Goal: Task Accomplishment & Management: Complete application form

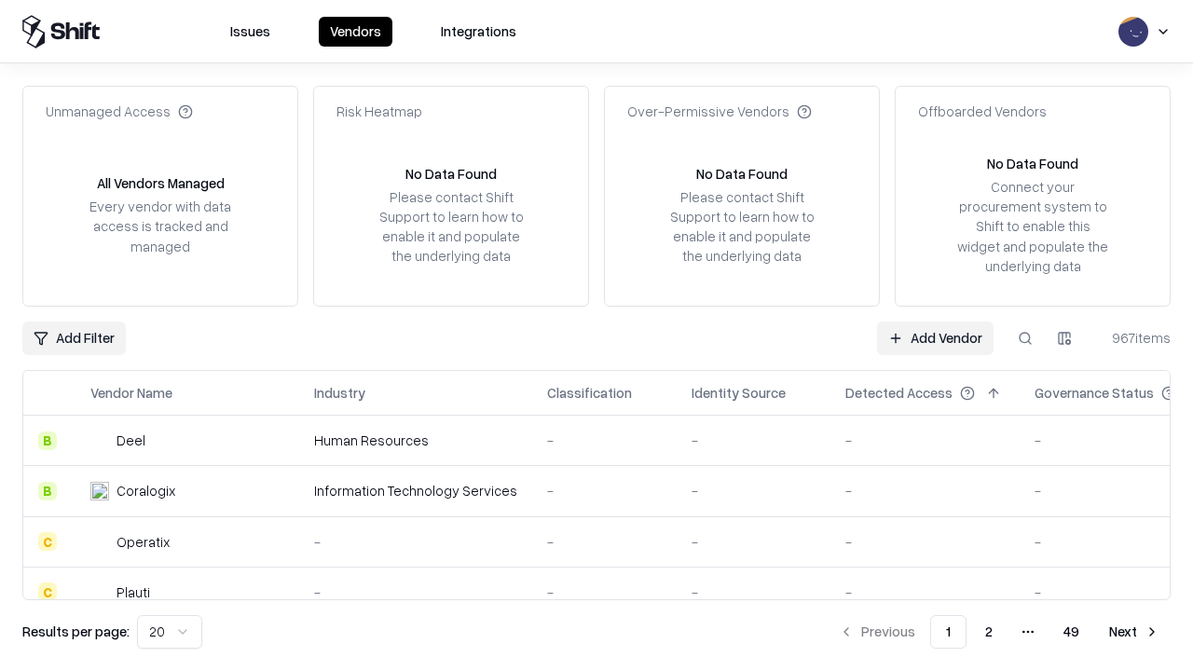
click at [935, 337] on link "Add Vendor" at bounding box center [935, 339] width 116 height 34
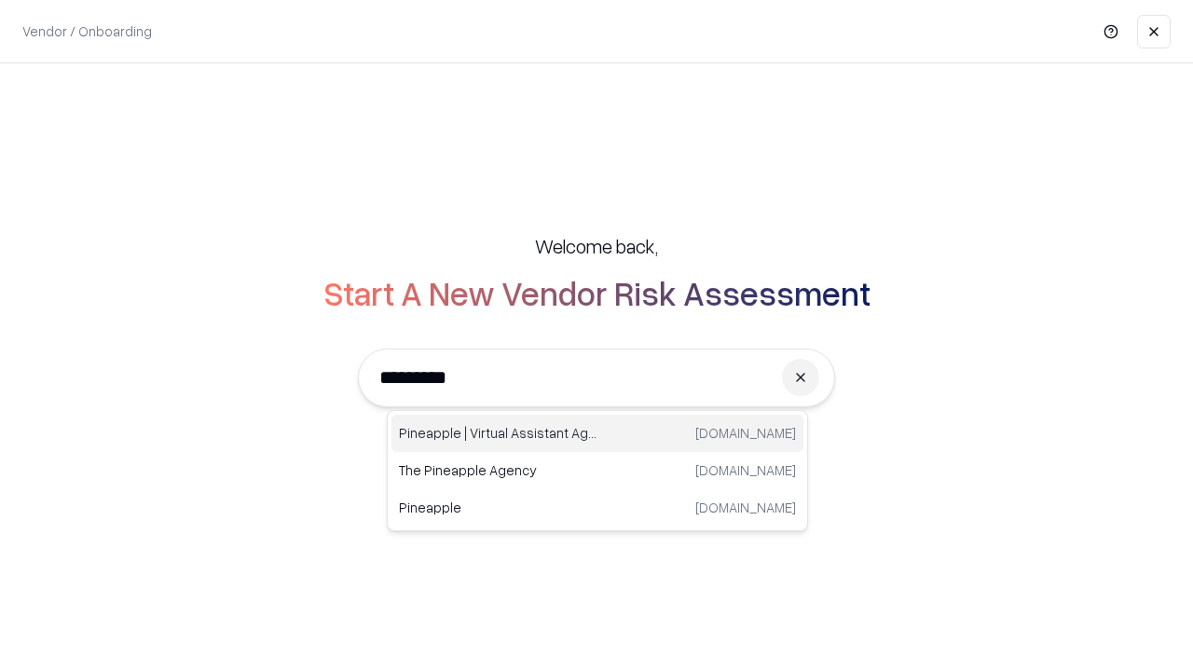
click at [597, 433] on div "Pineapple | Virtual Assistant Agency [DOMAIN_NAME]" at bounding box center [597, 433] width 412 height 37
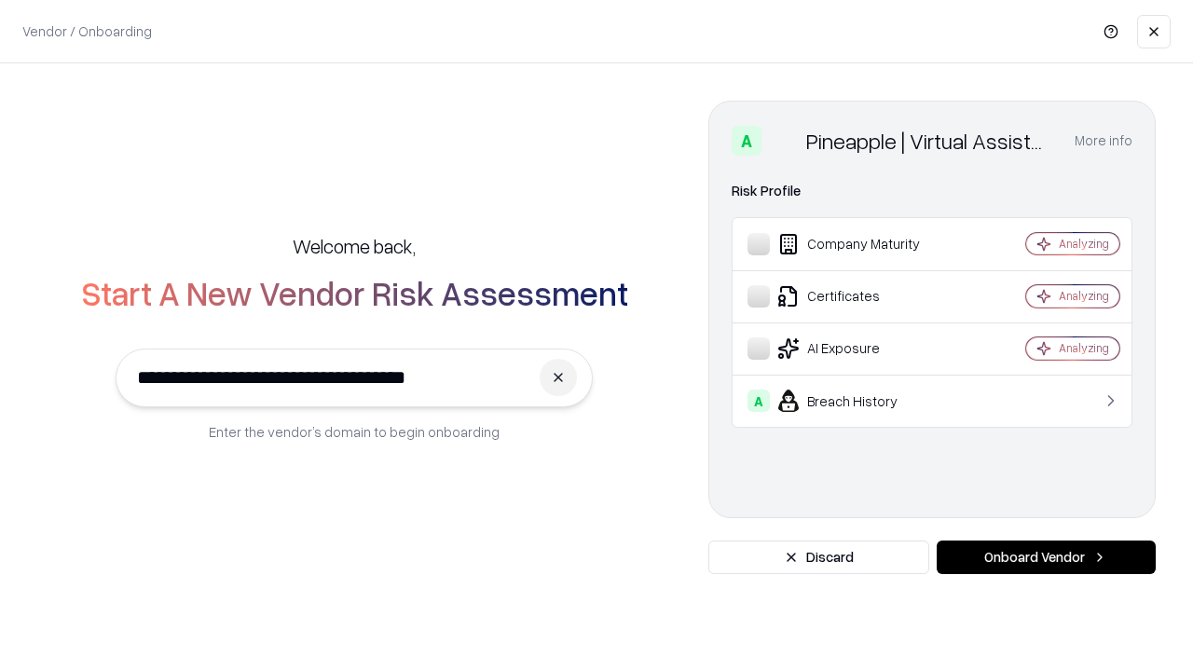
type input "**********"
click at [1046, 557] on button "Onboard Vendor" at bounding box center [1046, 558] width 219 height 34
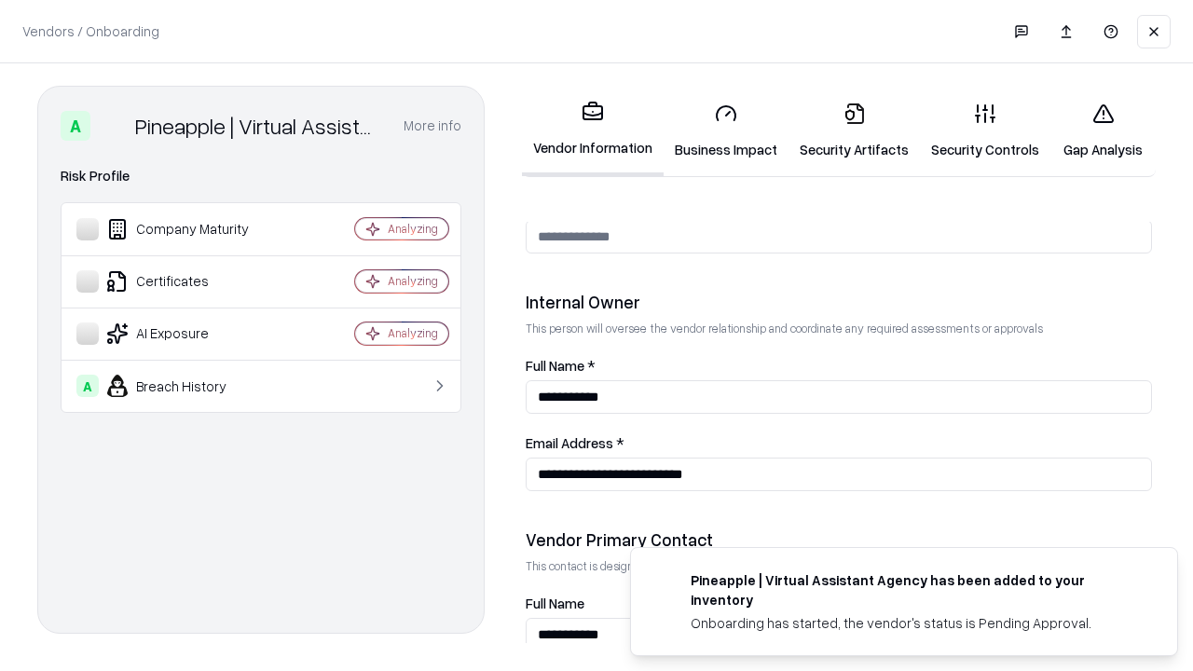
scroll to position [966, 0]
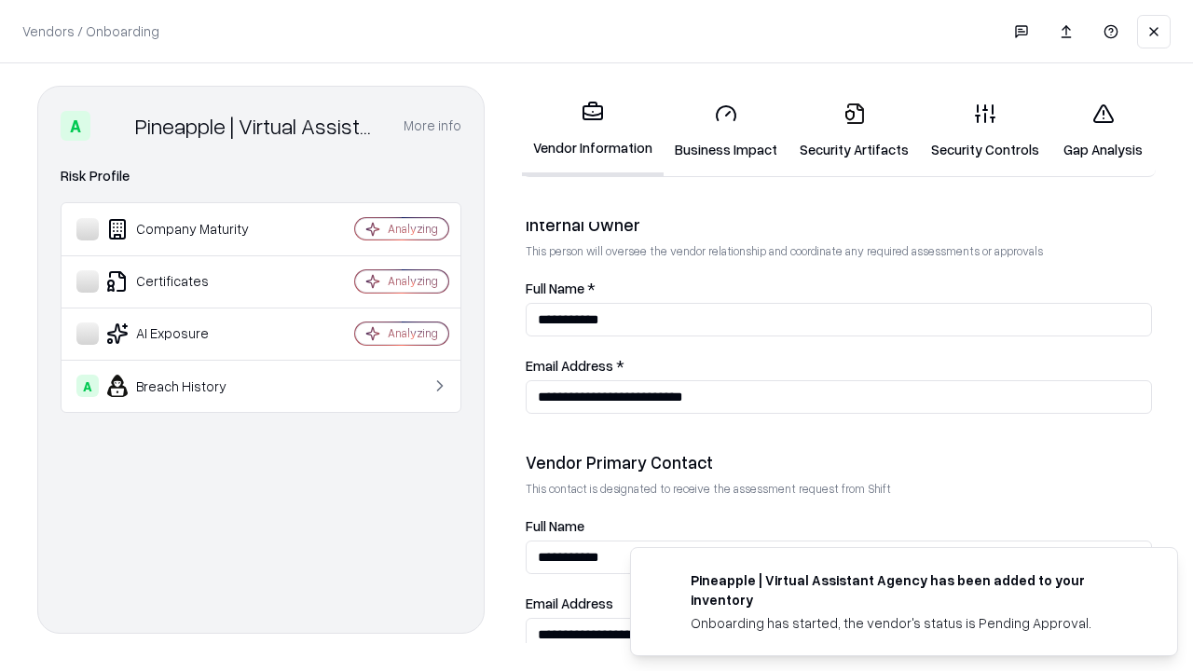
click at [726, 130] on link "Business Impact" at bounding box center [726, 131] width 125 height 87
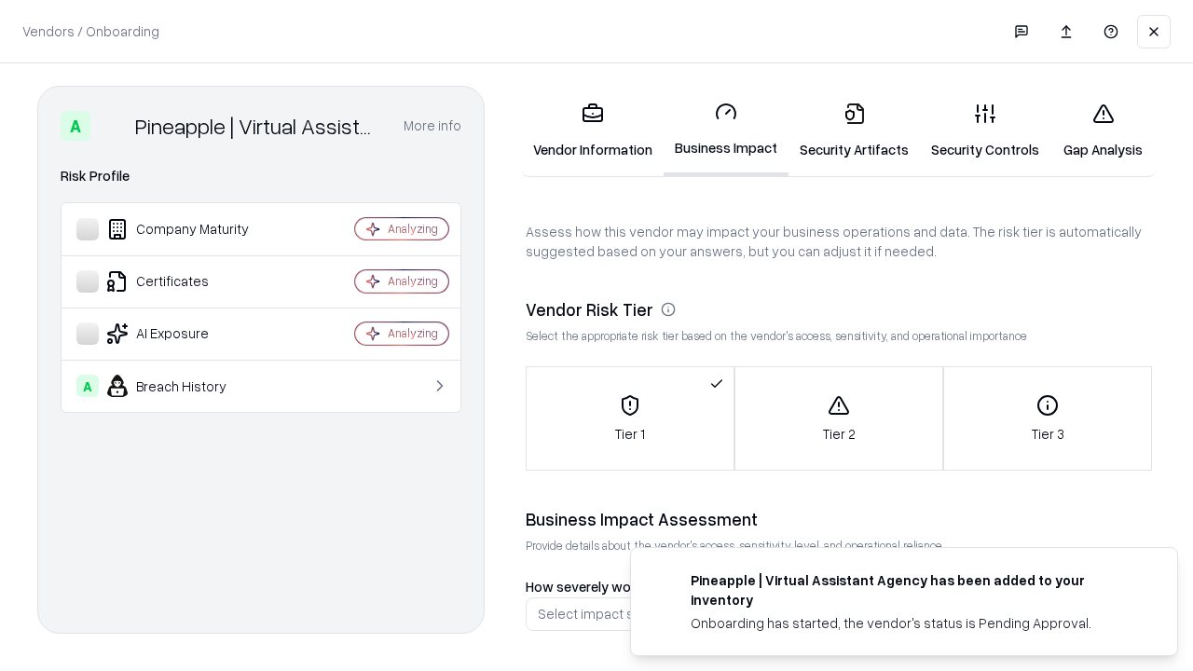
click at [854, 130] on link "Security Artifacts" at bounding box center [853, 131] width 131 height 87
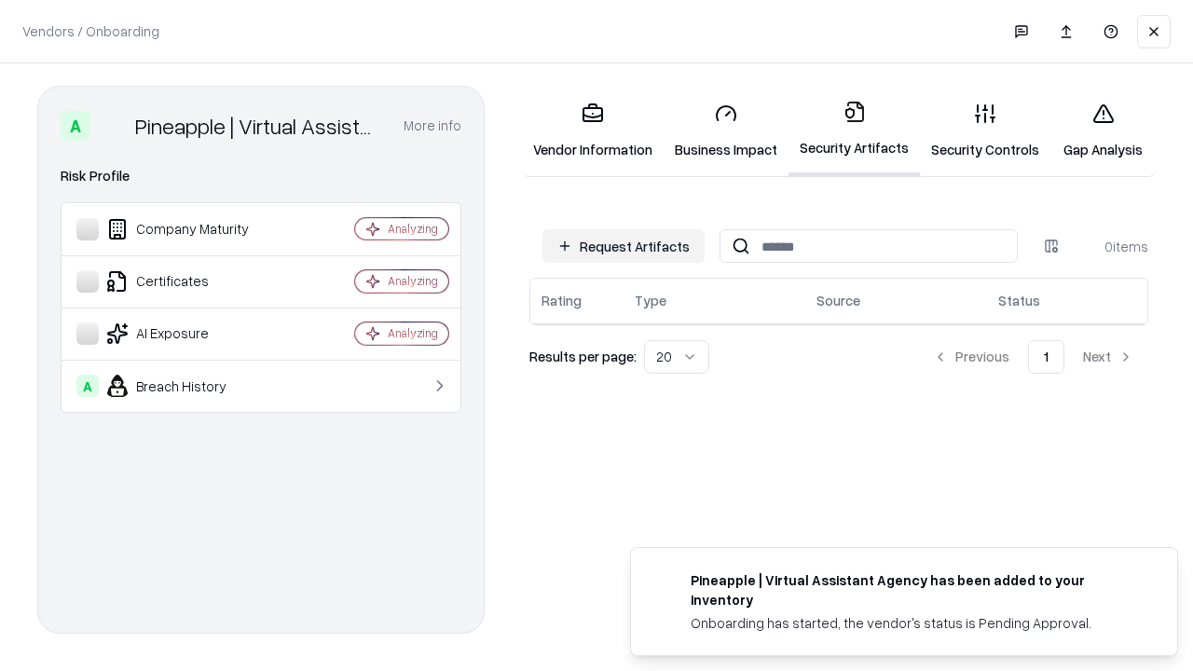
click at [623, 246] on button "Request Artifacts" at bounding box center [623, 246] width 162 height 34
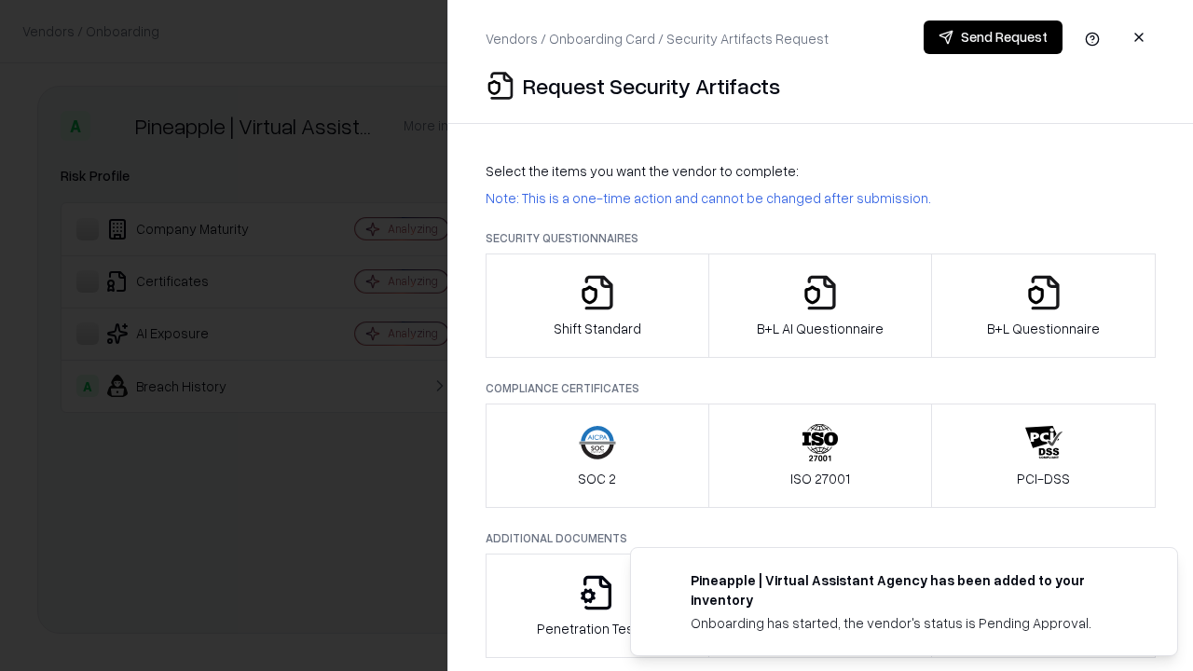
click at [596, 306] on icon "button" at bounding box center [597, 292] width 37 height 37
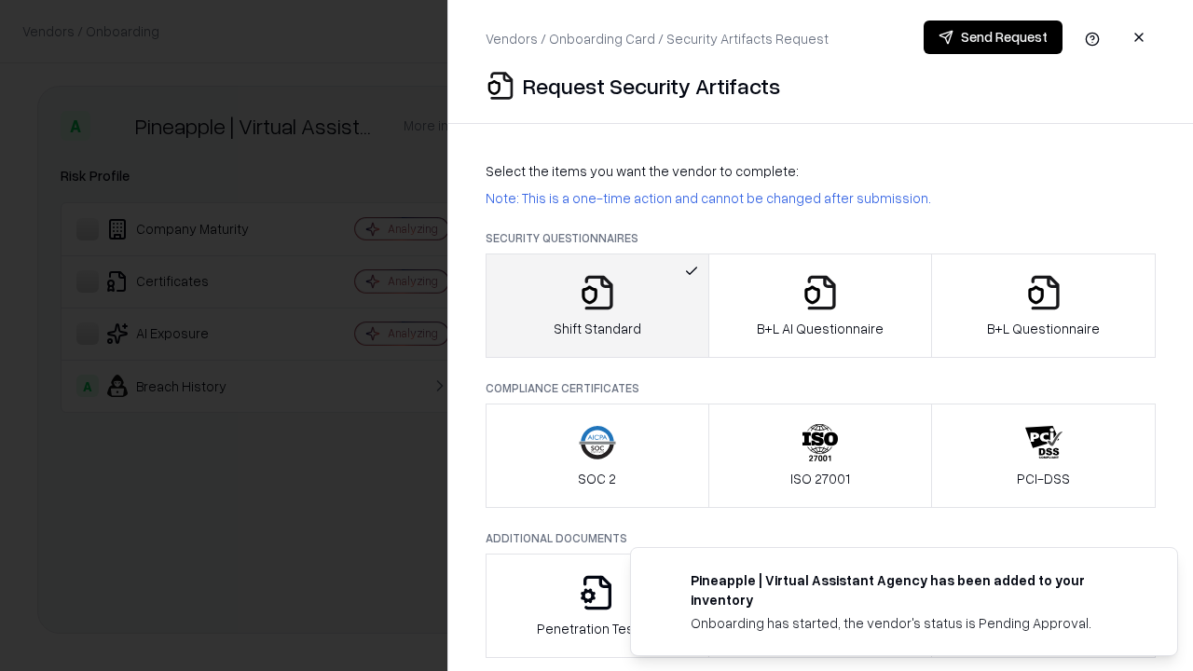
click at [993, 37] on button "Send Request" at bounding box center [993, 38] width 139 height 34
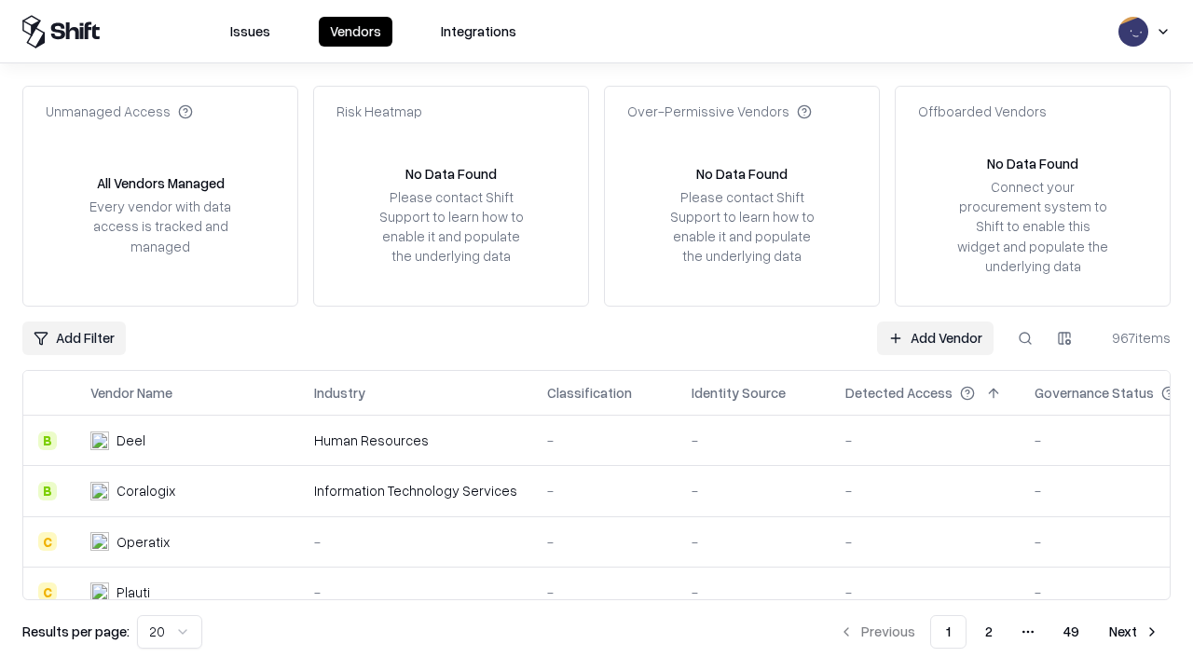
click at [1025, 337] on button at bounding box center [1025, 339] width 34 height 34
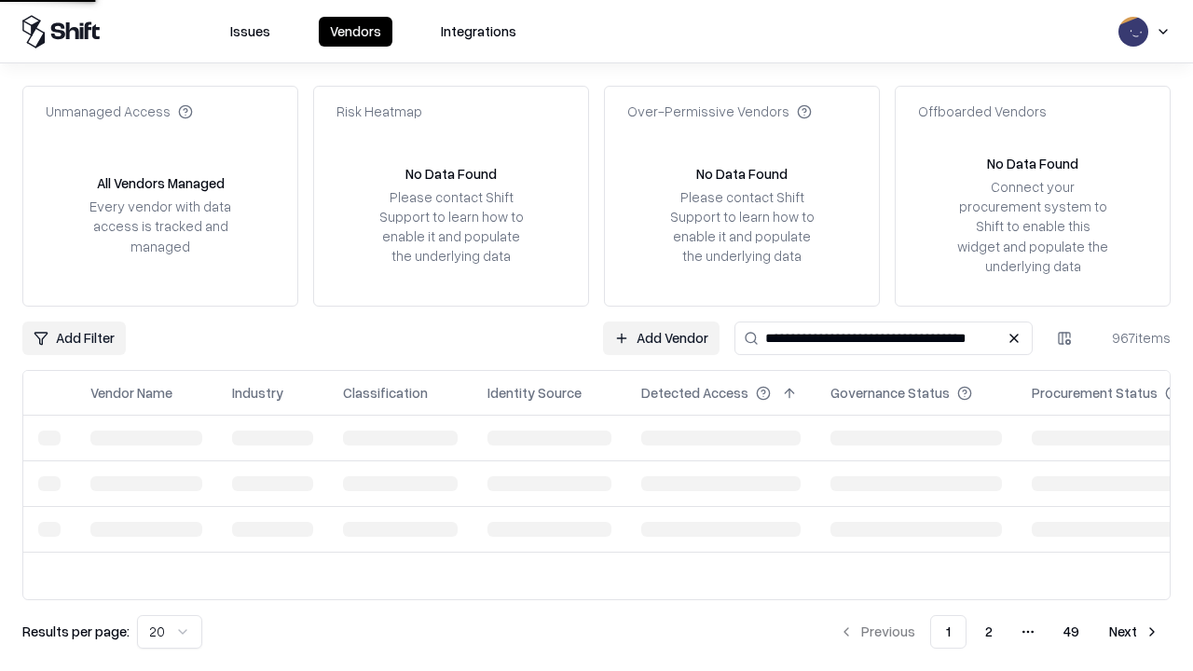
type input "**********"
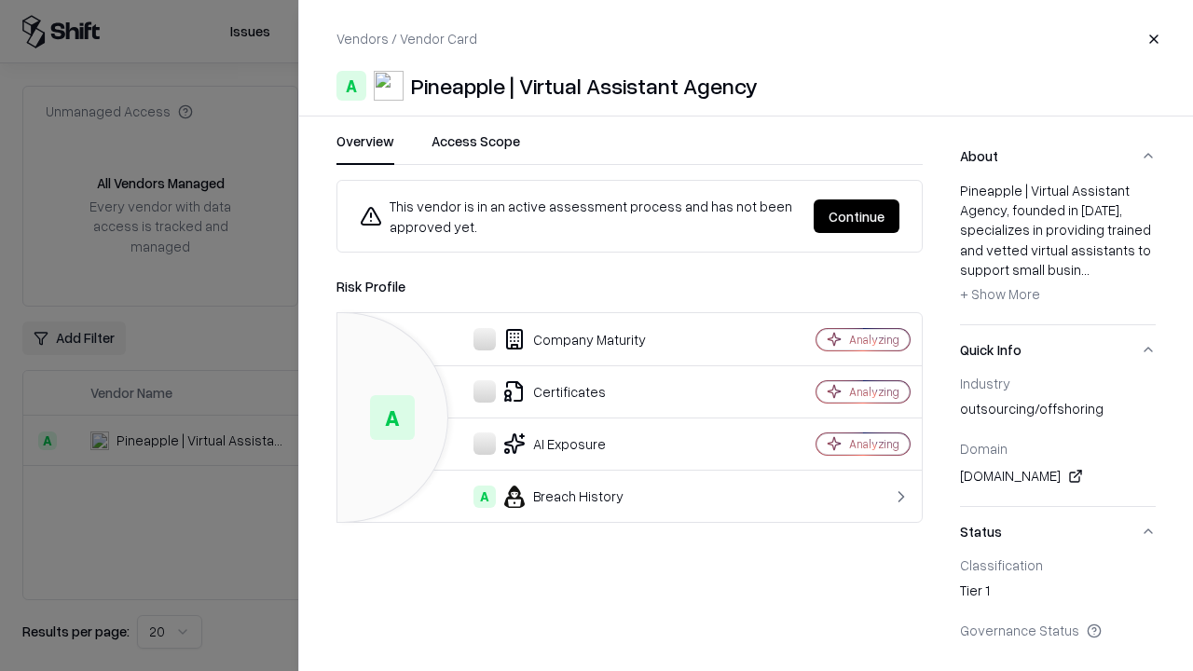
click at [856, 216] on button "Continue" at bounding box center [857, 216] width 86 height 34
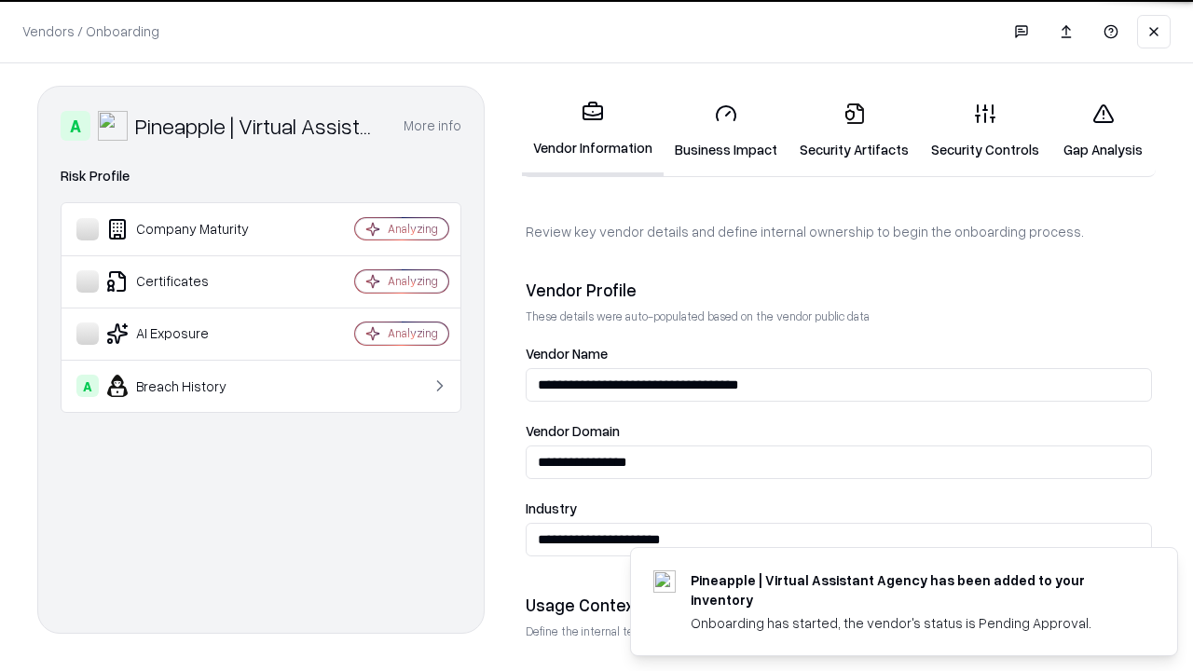
click at [854, 130] on link "Security Artifacts" at bounding box center [853, 131] width 131 height 87
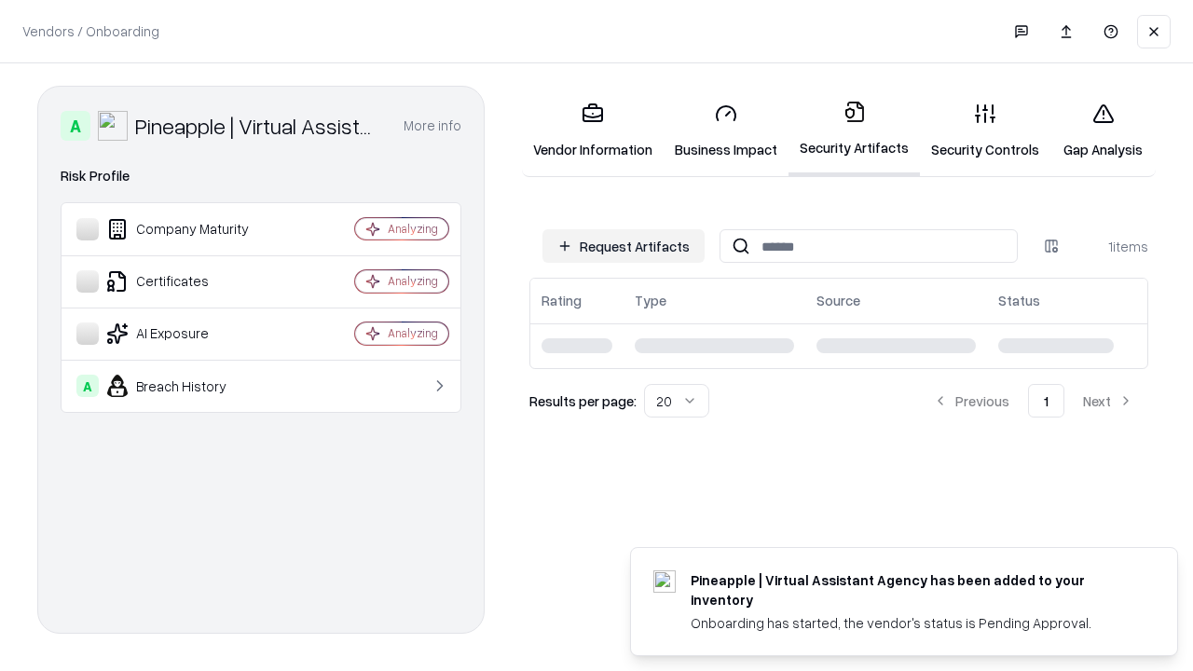
click at [985, 130] on link "Security Controls" at bounding box center [985, 131] width 130 height 87
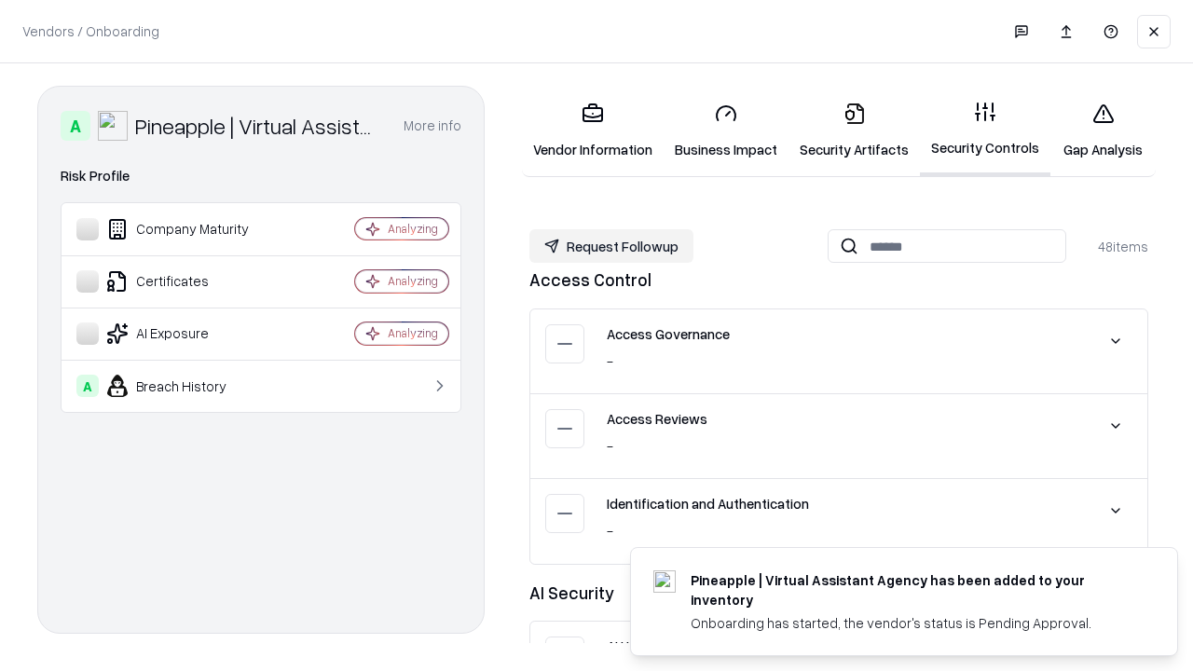
click at [611, 246] on button "Request Followup" at bounding box center [611, 246] width 164 height 34
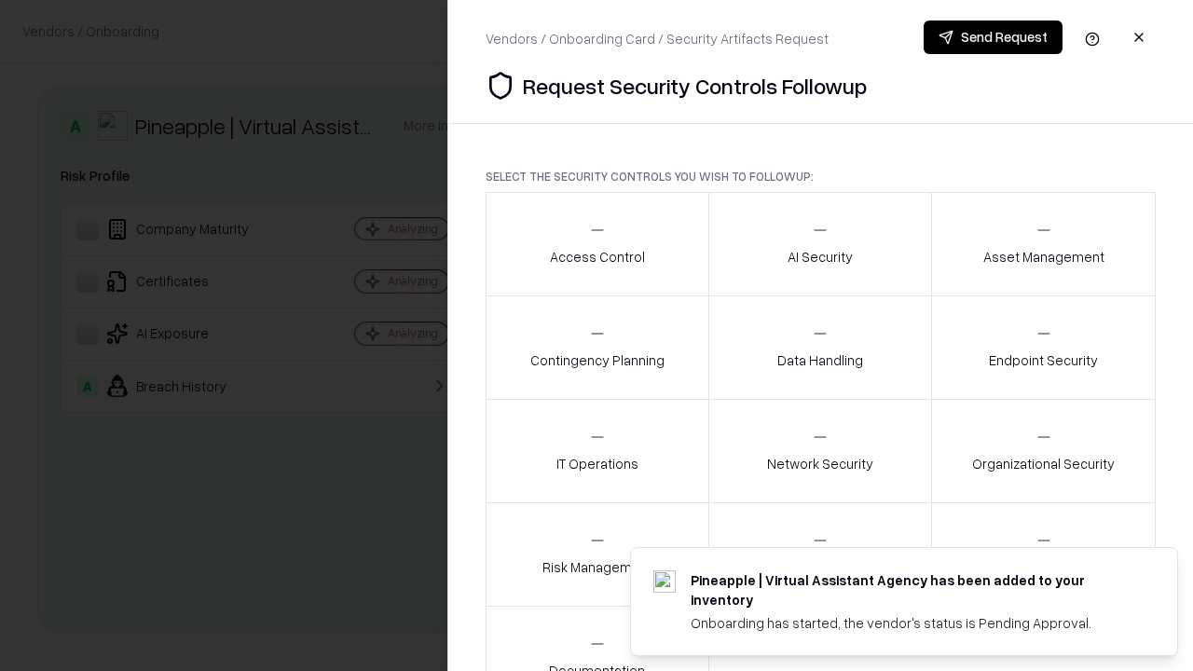
click at [596, 244] on div "Access Control" at bounding box center [597, 244] width 95 height 46
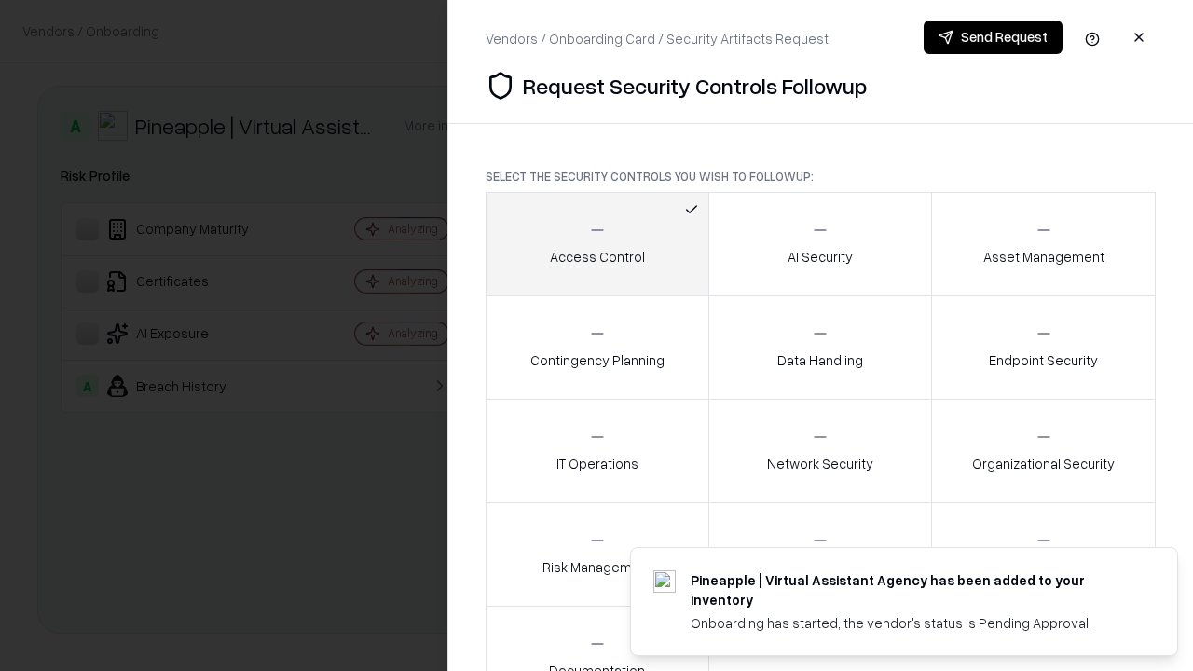
click at [993, 37] on button "Send Request" at bounding box center [993, 38] width 139 height 34
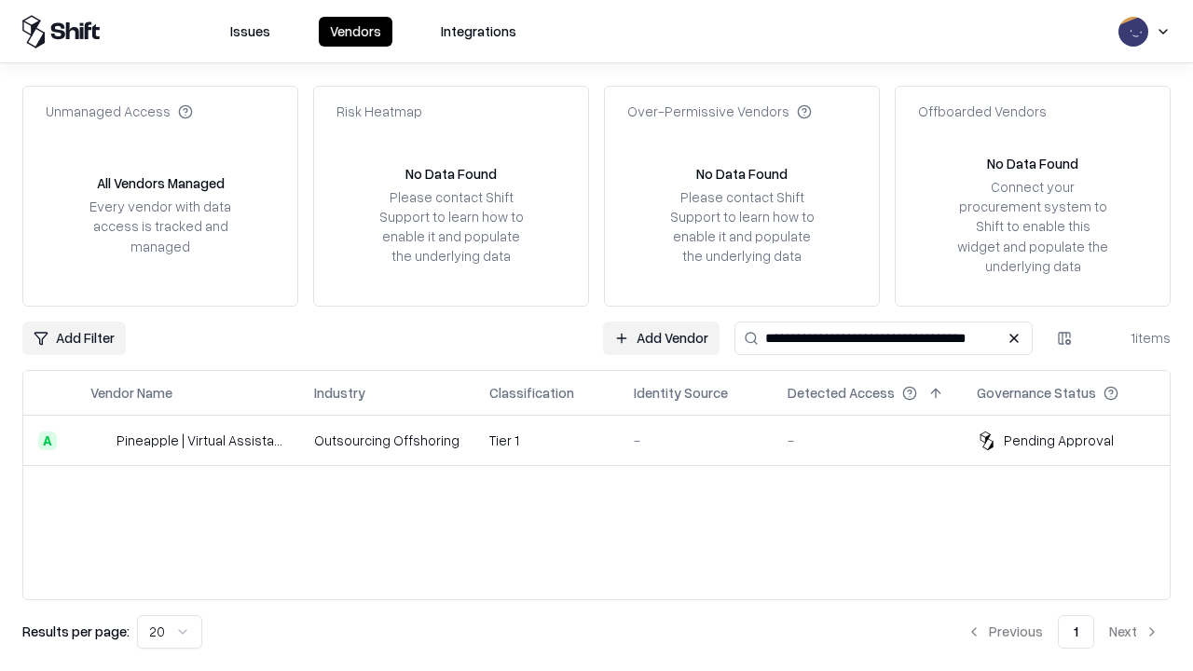
type input "**********"
click at [608, 440] on td "Tier 1" at bounding box center [546, 441] width 144 height 50
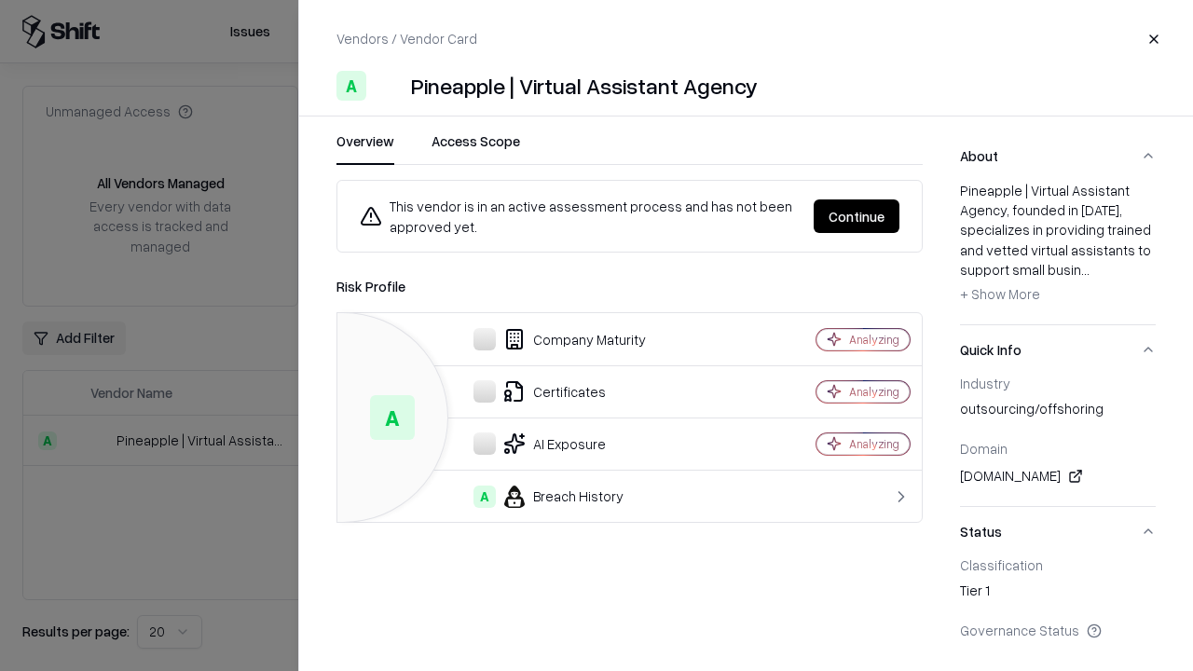
click at [856, 216] on button "Continue" at bounding box center [857, 216] width 86 height 34
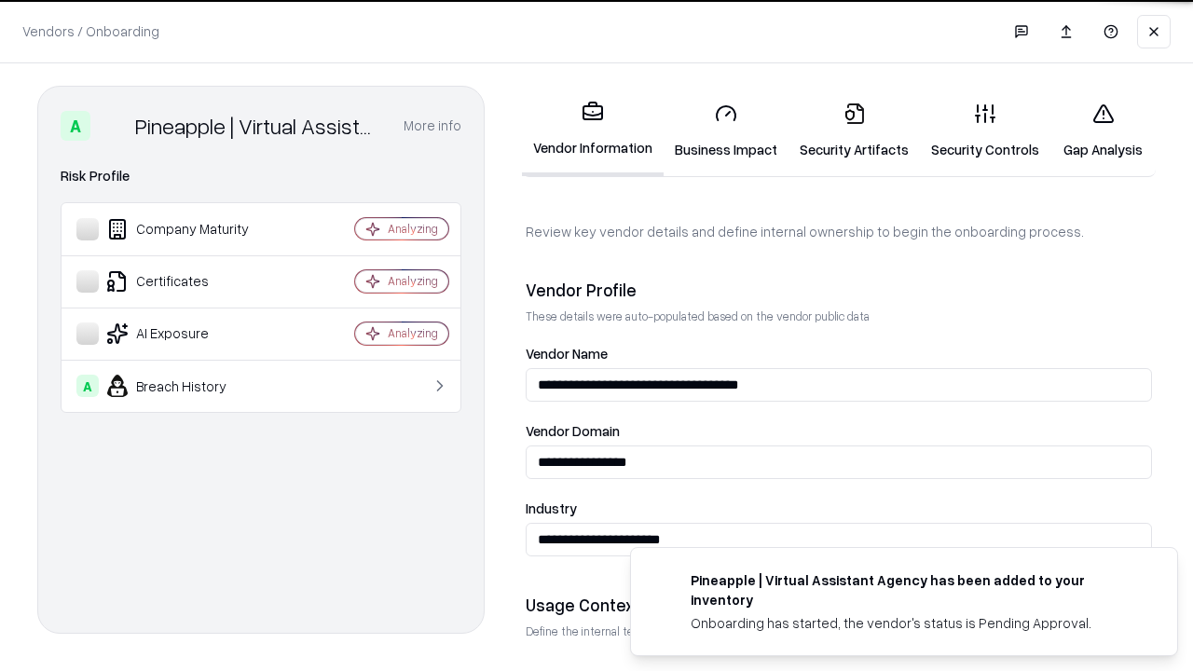
click at [1103, 130] on link "Gap Analysis" at bounding box center [1102, 131] width 105 height 87
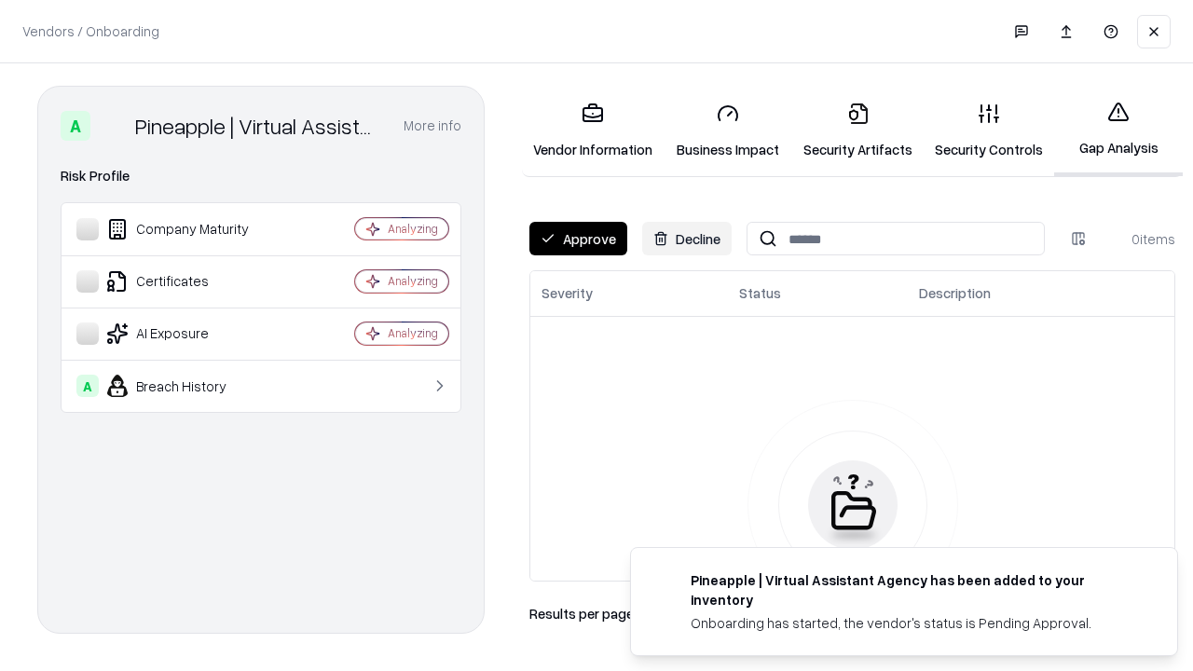
click at [578, 239] on button "Approve" at bounding box center [578, 239] width 98 height 34
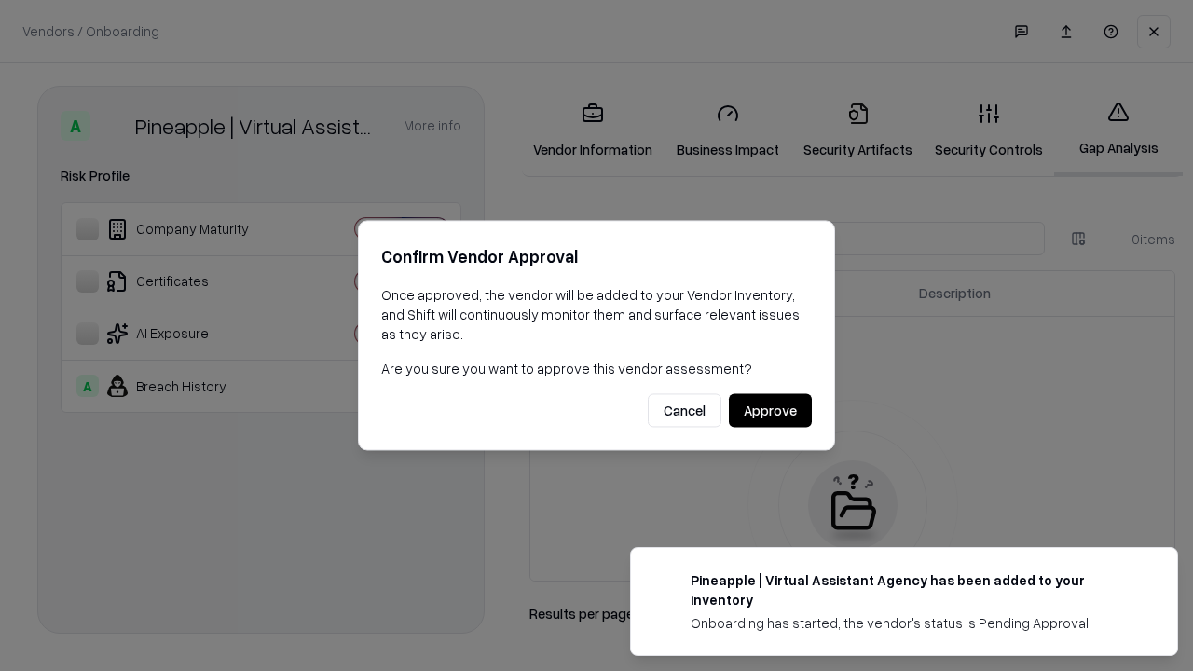
click at [770, 410] on button "Approve" at bounding box center [770, 411] width 83 height 34
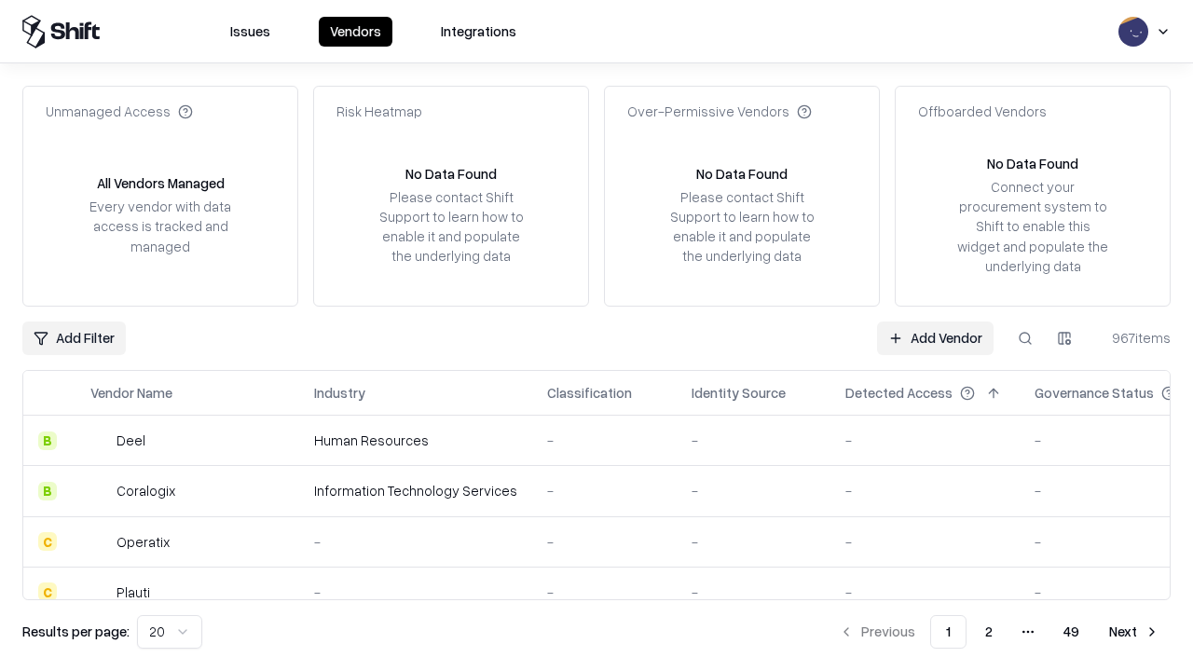
type input "**********"
click at [935, 337] on link "Add Vendor" at bounding box center [935, 339] width 116 height 34
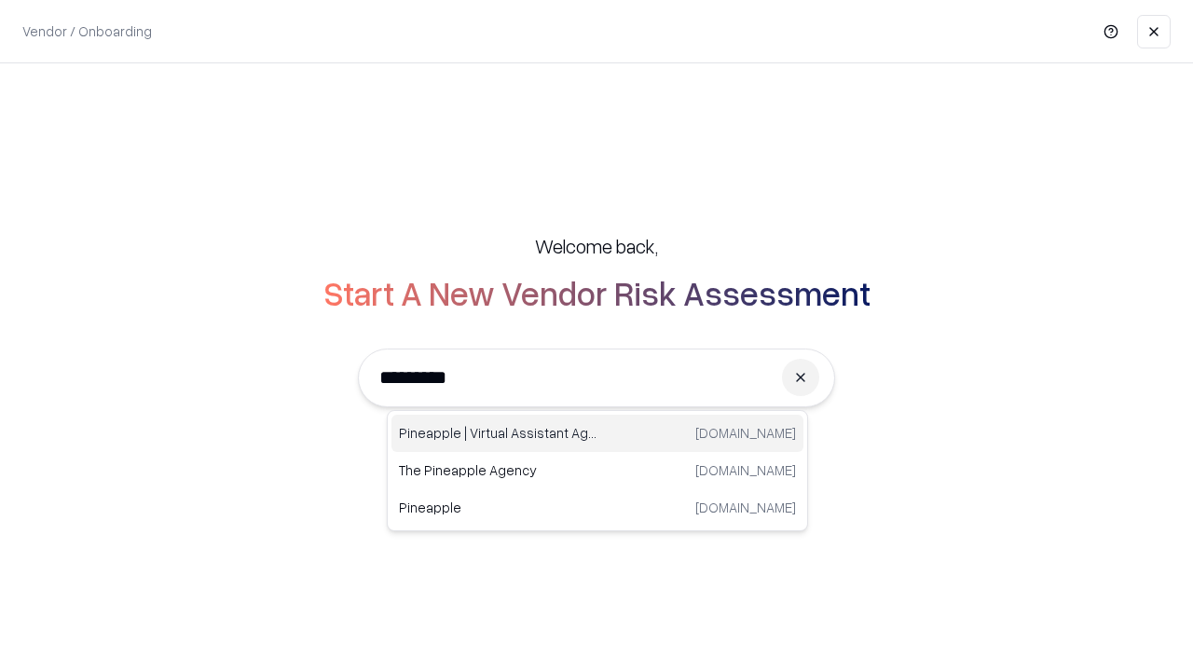
click at [597, 433] on div "Pineapple | Virtual Assistant Agency trypineapple.com" at bounding box center [597, 433] width 412 height 37
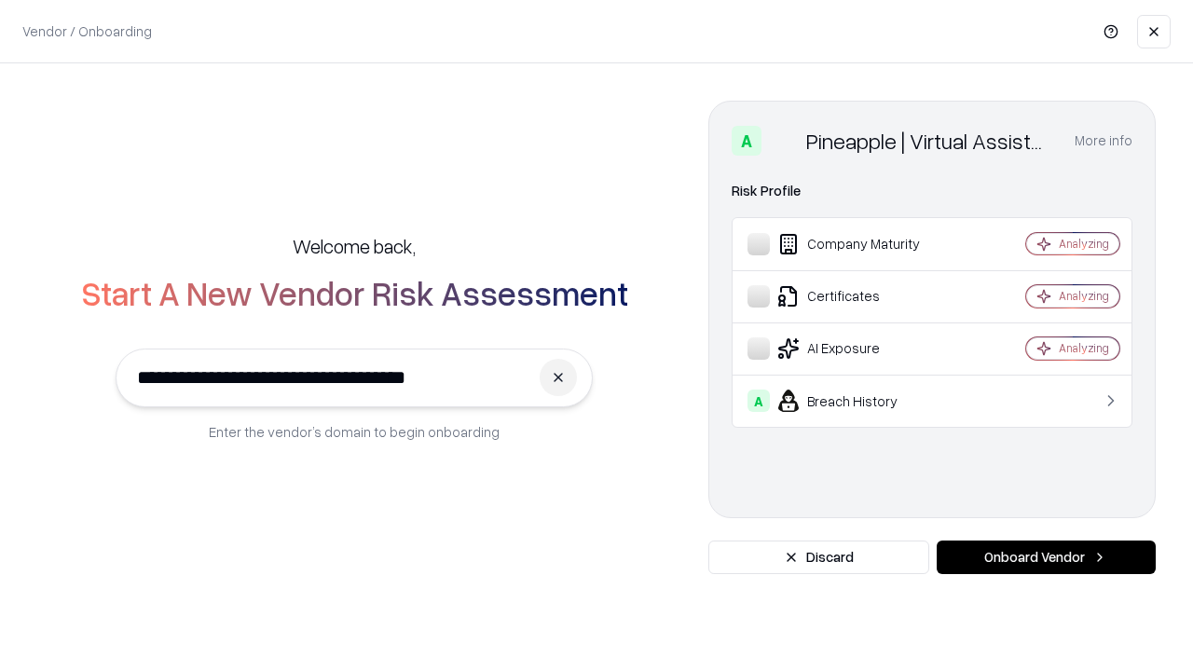
type input "**********"
click at [1046, 557] on button "Onboard Vendor" at bounding box center [1046, 558] width 219 height 34
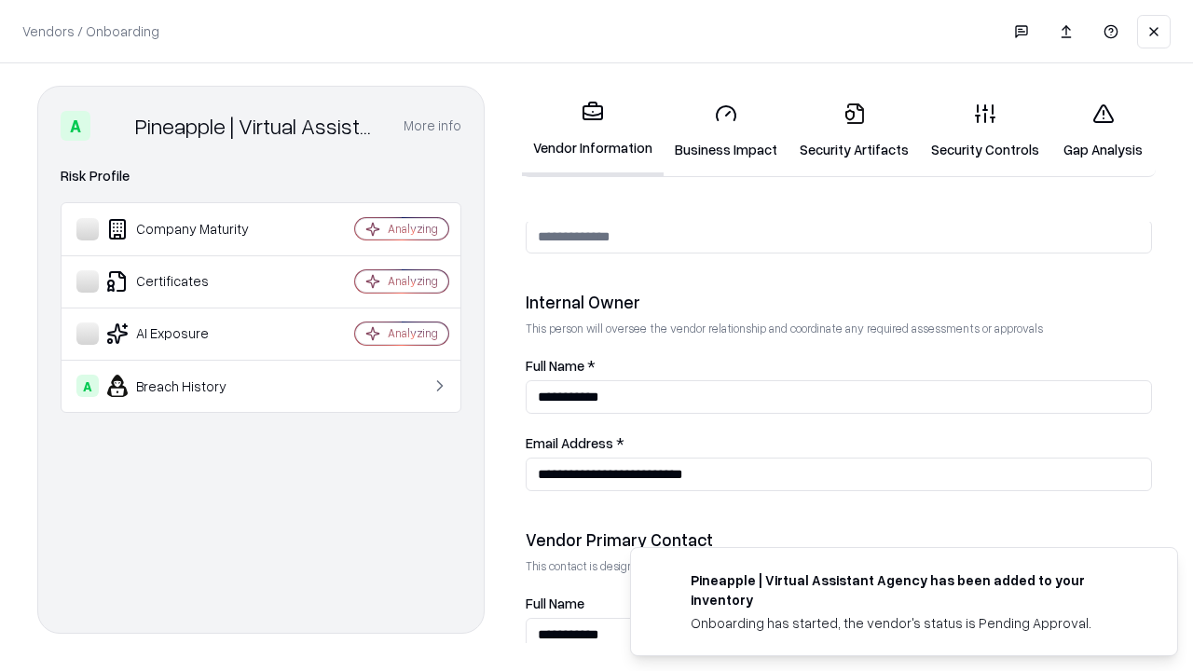
scroll to position [966, 0]
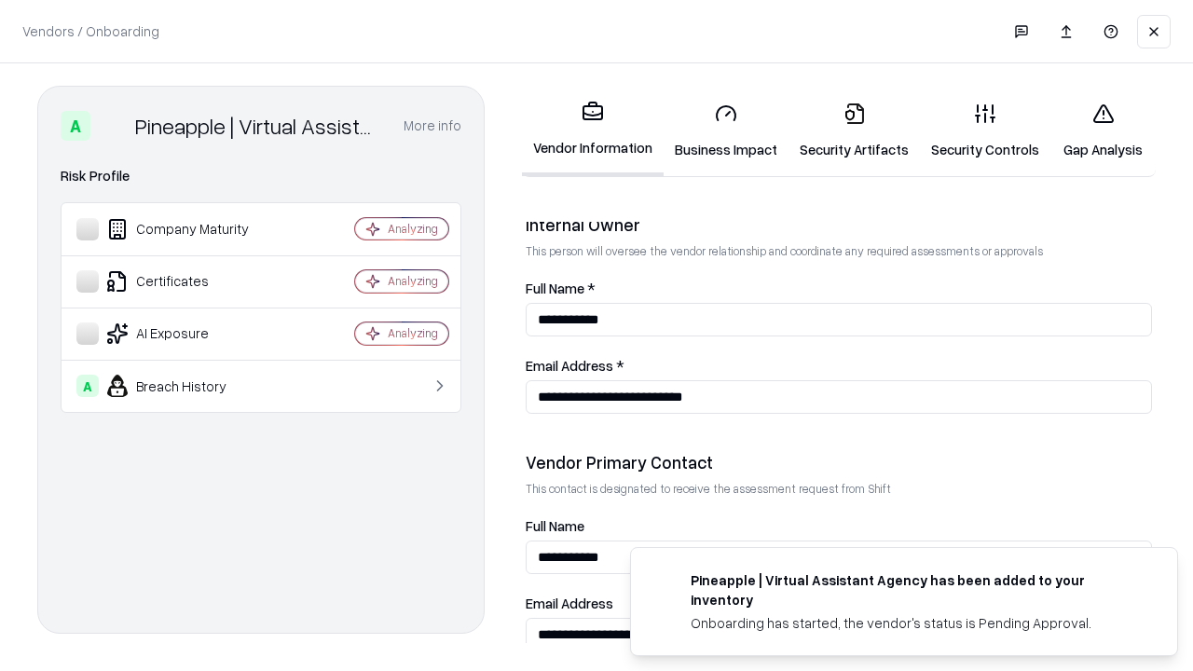
click at [1103, 130] on link "Gap Analysis" at bounding box center [1102, 131] width 105 height 87
